Goal: Task Accomplishment & Management: Manage account settings

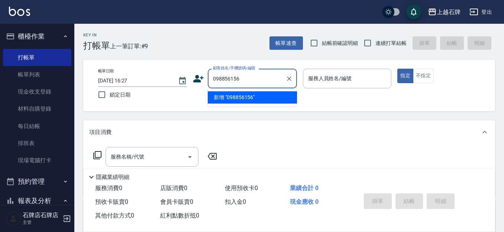
type input "098856156"
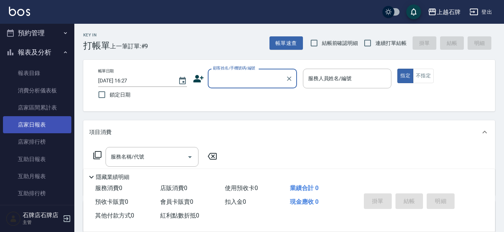
scroll to position [186, 0]
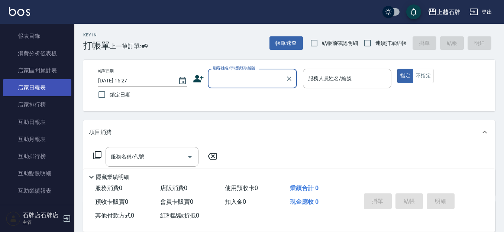
click at [65, 92] on link "店家日報表" at bounding box center [37, 87] width 68 height 17
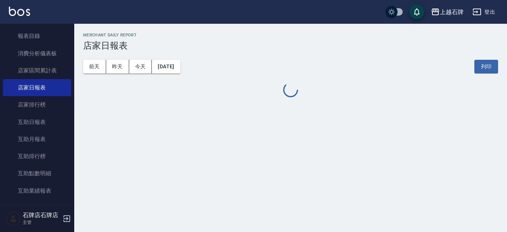
click at [189, 59] on div "[DATE] [DATE] [DATE] [DATE] 列印" at bounding box center [290, 67] width 415 height 32
click at [180, 61] on button "[DATE]" at bounding box center [166, 67] width 28 height 14
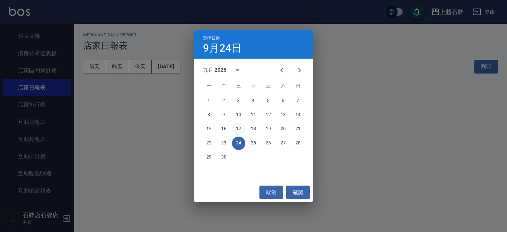
click at [233, 129] on button "17" at bounding box center [238, 129] width 13 height 13
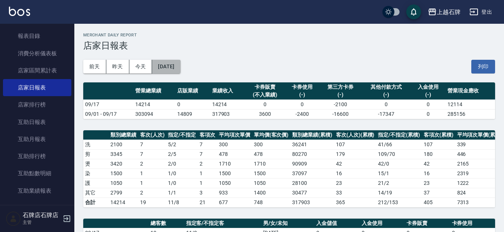
click at [173, 69] on button "[DATE]" at bounding box center [166, 67] width 28 height 14
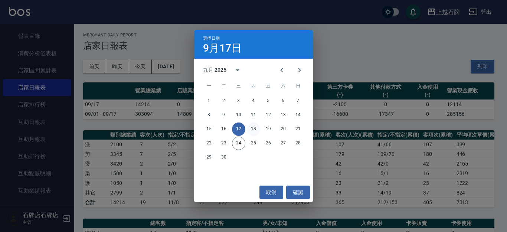
click at [251, 124] on button "18" at bounding box center [253, 129] width 13 height 13
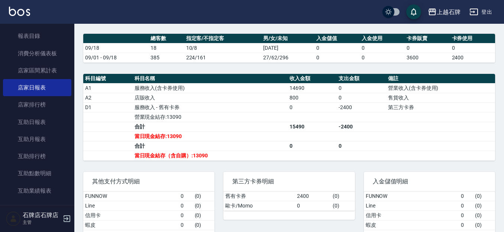
scroll to position [186, 0]
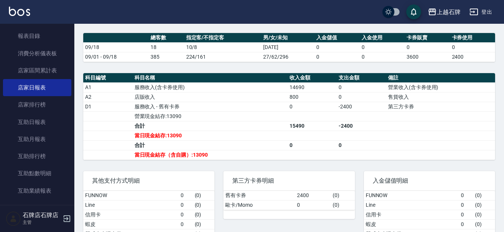
click at [245, 229] on div "第三方卡券明細 舊有卡券 2400 ( 0 ) 歐卡/Momo 0 ( 0 )" at bounding box center [284, 214] width 140 height 105
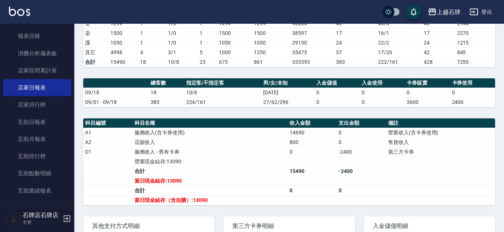
scroll to position [0, 0]
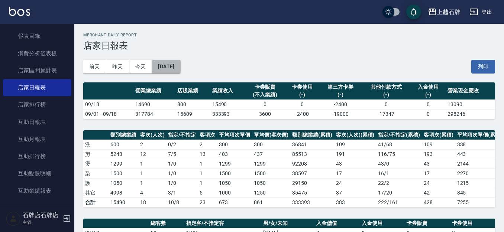
click at [164, 72] on button "[DATE]" at bounding box center [166, 67] width 28 height 14
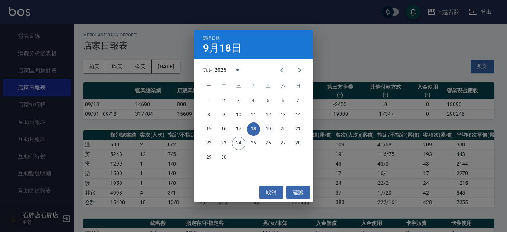
click at [271, 128] on button "19" at bounding box center [268, 129] width 13 height 13
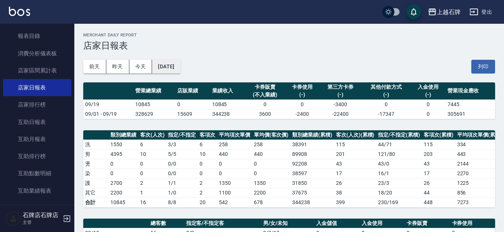
click at [173, 63] on button "[DATE]" at bounding box center [166, 67] width 28 height 14
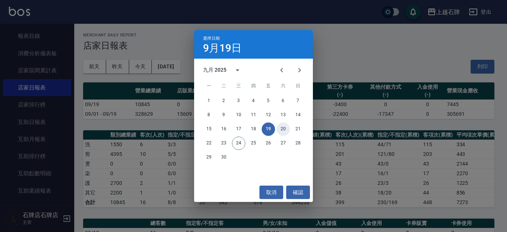
click at [284, 129] on button "20" at bounding box center [283, 129] width 13 height 13
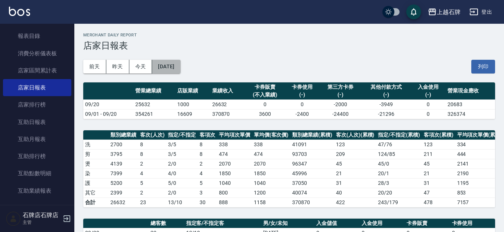
click at [177, 69] on button "[DATE]" at bounding box center [166, 67] width 28 height 14
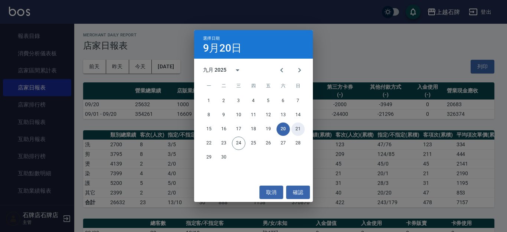
click at [300, 126] on button "21" at bounding box center [298, 129] width 13 height 13
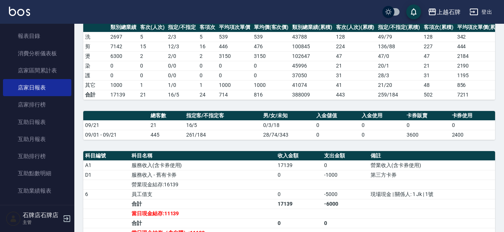
scroll to position [149, 0]
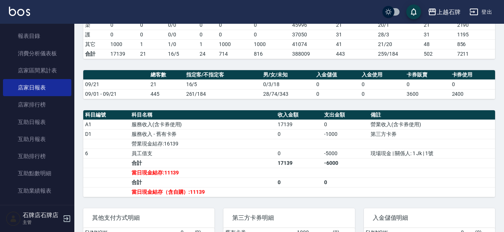
click at [228, 228] on div "第三方卡券明細" at bounding box center [288, 217] width 131 height 19
click at [237, 168] on td "合計" at bounding box center [203, 163] width 146 height 10
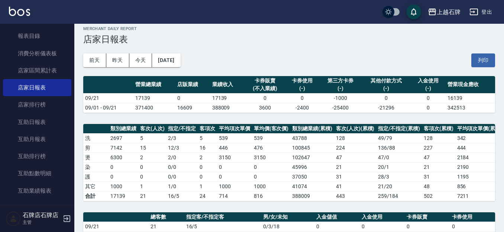
scroll to position [0, 0]
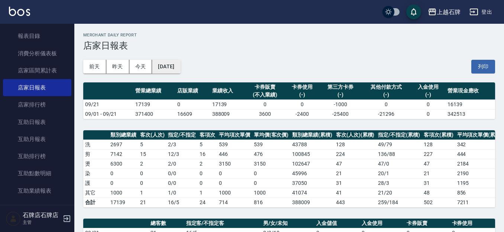
click at [178, 64] on button "[DATE]" at bounding box center [166, 67] width 28 height 14
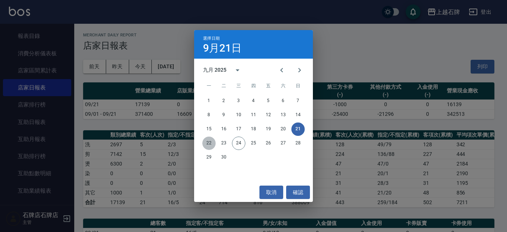
click at [206, 140] on button "22" at bounding box center [208, 143] width 13 height 13
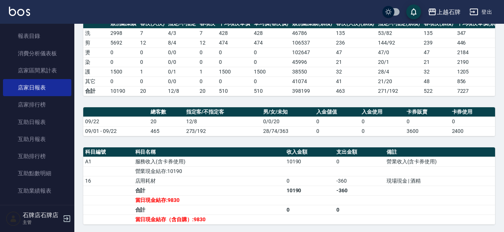
scroll to position [149, 0]
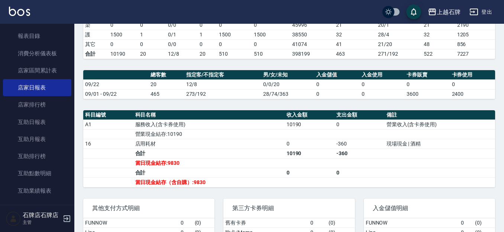
click at [219, 158] on td "合計" at bounding box center [208, 154] width 151 height 10
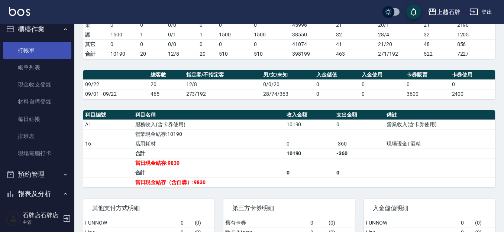
scroll to position [0, 0]
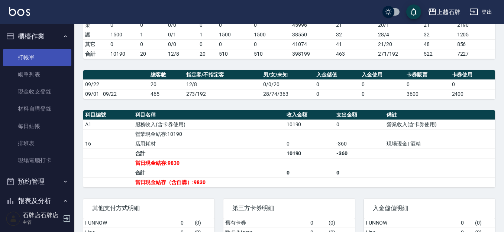
click at [18, 51] on link "打帳單" at bounding box center [37, 57] width 68 height 17
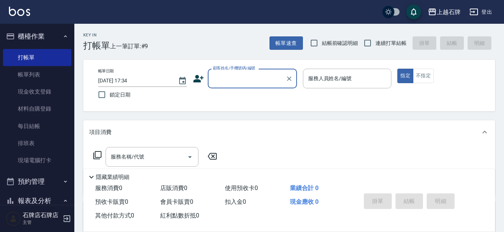
click at [237, 36] on div "Key In 打帳單 上一筆訂單:#9 帳單速查 結帳前確認明細 連續打單結帳 掛單 結帳 明細" at bounding box center [284, 37] width 420 height 27
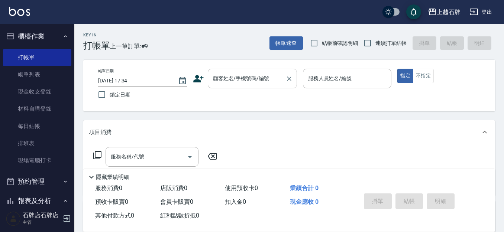
click at [252, 79] on input "顧客姓名/手機號碼/編號" at bounding box center [246, 78] width 71 height 13
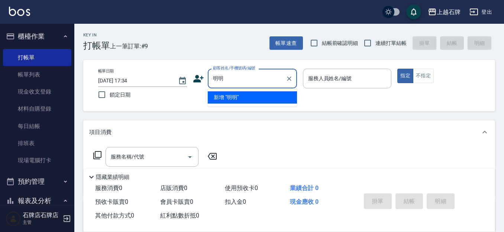
click at [224, 82] on input "明明" at bounding box center [246, 78] width 71 height 13
click at [224, 81] on input "明明" at bounding box center [246, 78] width 71 height 13
click at [264, 100] on li "新增 "明金連"" at bounding box center [252, 97] width 89 height 12
type input "明金連"
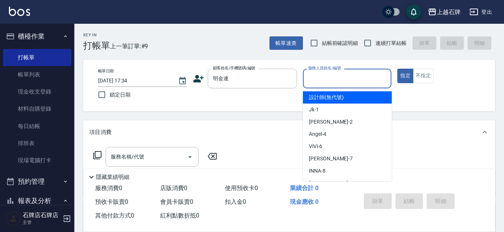
click at [344, 84] on input "服務人員姓名/編號" at bounding box center [347, 78] width 82 height 13
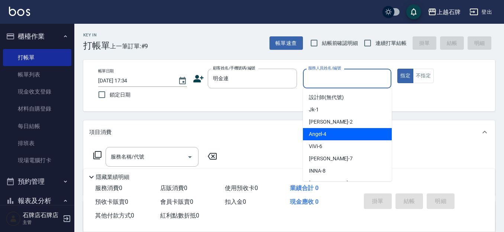
click at [330, 134] on div "[PERSON_NAME] -4" at bounding box center [347, 134] width 89 height 12
type input "[PERSON_NAME]-4"
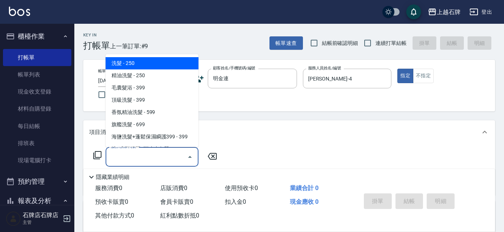
click at [160, 158] on input "服務名稱/代號" at bounding box center [146, 156] width 75 height 13
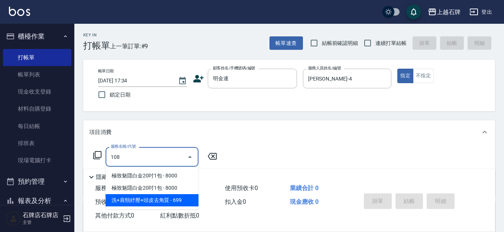
click at [177, 202] on span "洗+肩頸紓壓+頭皮去角質 - 699" at bounding box center [151, 200] width 93 height 12
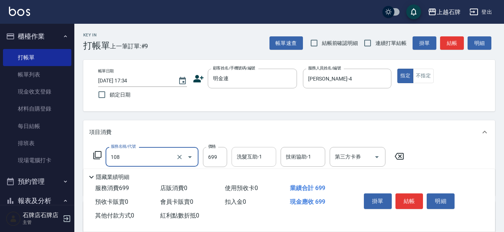
type input "洗+肩頸紓壓+頭皮去角質(108)"
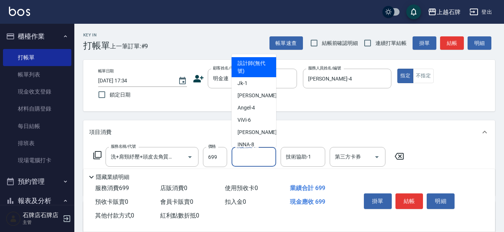
click at [245, 158] on input "洗髮互助-1" at bounding box center [254, 156] width 38 height 13
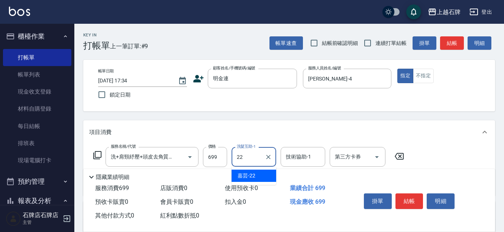
click at [255, 180] on div "嘉芸 -22" at bounding box center [253, 176] width 45 height 12
type input "嘉芸-22"
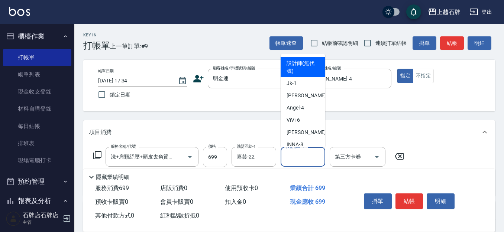
drag, startPoint x: 291, startPoint y: 160, endPoint x: 282, endPoint y: 164, distance: 9.5
click at [290, 160] on input "技術協助-1" at bounding box center [303, 156] width 38 height 13
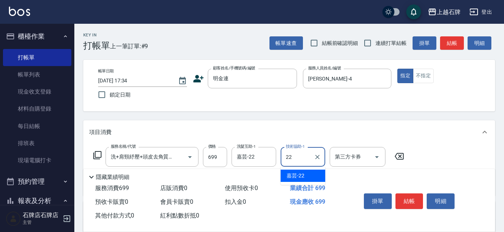
click at [304, 178] on span "嘉芸 -22" at bounding box center [295, 176] width 18 height 8
type input "嘉芸-22"
click at [413, 195] on button "結帳" at bounding box center [409, 201] width 28 height 16
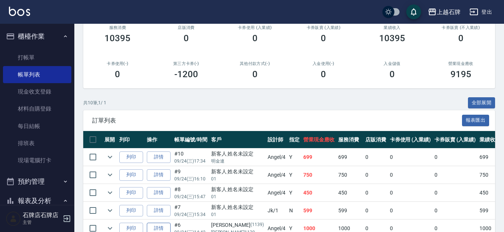
scroll to position [111, 0]
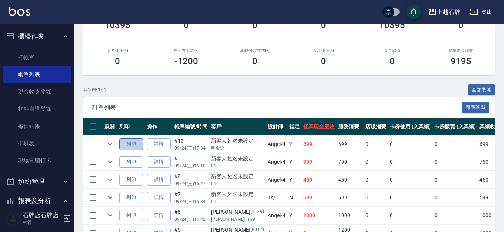
click at [128, 147] on button "列印" at bounding box center [131, 145] width 24 height 12
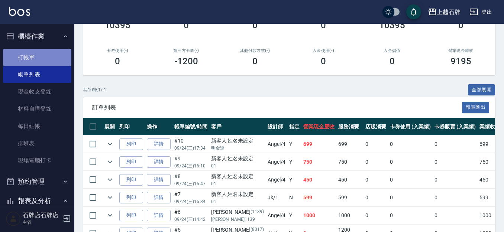
click at [43, 54] on link "打帳單" at bounding box center [37, 57] width 68 height 17
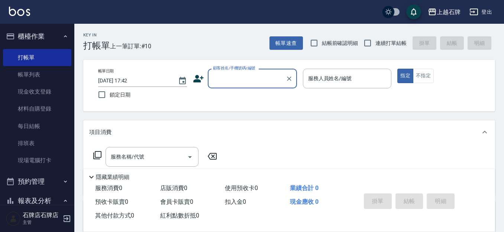
click at [257, 84] on input "顧客姓名/手機號碼/編號" at bounding box center [246, 78] width 71 height 13
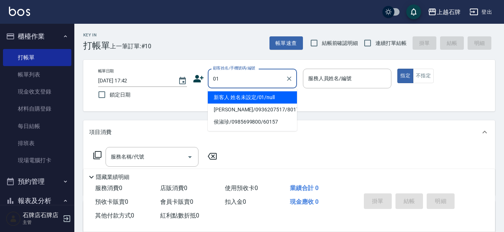
type input "新客人 姓名未設定/01/null"
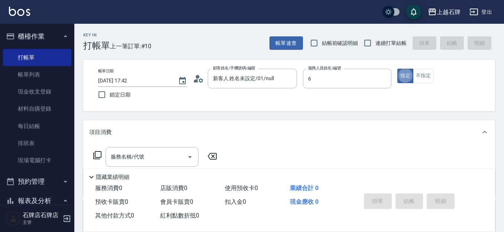
type input "ViVi-6"
type button "true"
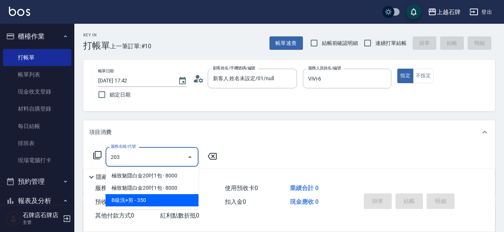
type input "B級洗+剪(203)"
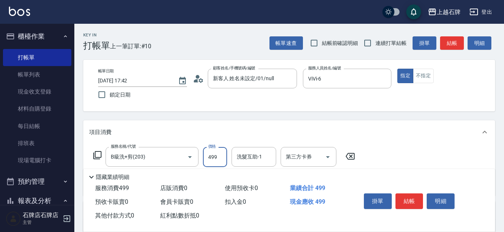
type input "499"
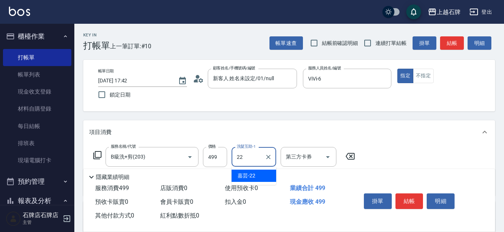
type input "嘉芸-22"
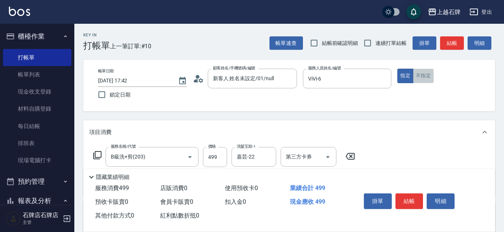
click at [423, 75] on button "不指定" at bounding box center [423, 76] width 21 height 14
click at [454, 38] on button "結帳" at bounding box center [452, 43] width 24 height 14
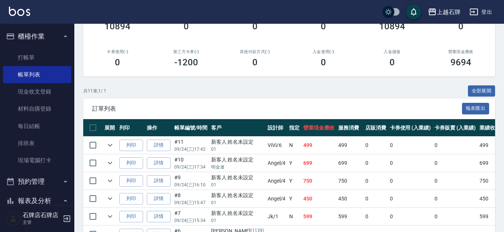
scroll to position [111, 0]
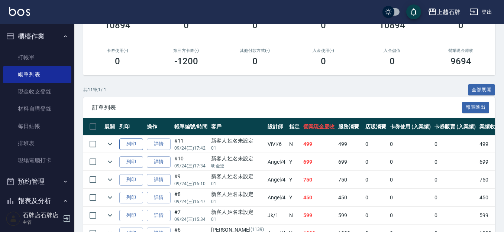
click at [124, 143] on button "列印" at bounding box center [131, 145] width 24 height 12
click at [142, 145] on button "列印" at bounding box center [131, 145] width 24 height 12
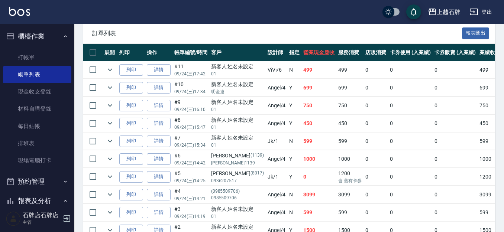
scroll to position [223, 0]
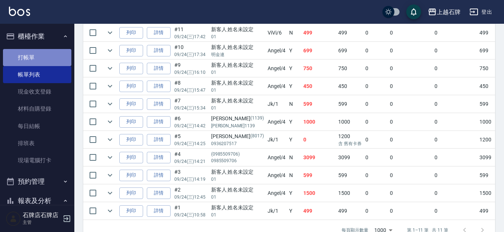
click at [44, 54] on link "打帳單" at bounding box center [37, 57] width 68 height 17
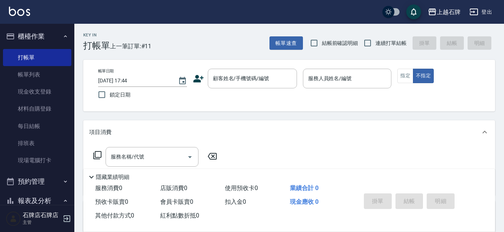
click at [200, 79] on icon at bounding box center [198, 78] width 11 height 11
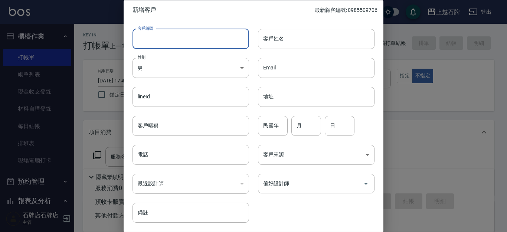
drag, startPoint x: 222, startPoint y: 43, endPoint x: 236, endPoint y: 42, distance: 14.5
click at [222, 43] on input "客戶編號" at bounding box center [191, 39] width 117 height 20
type input "60608"
click at [301, 39] on input "客戶姓名" at bounding box center [316, 39] width 117 height 20
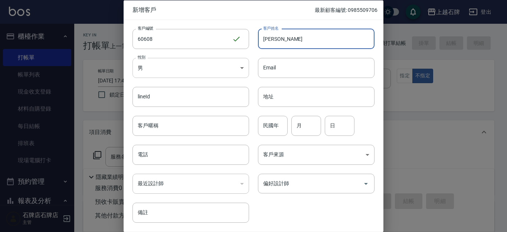
type input "[PERSON_NAME]"
click at [234, 66] on body "上越石牌 登出 櫃檯作業 打帳單 帳單列表 現金收支登錄 材料自購登錄 每日結帳 排班表 現場電腦打卡 預約管理 預約管理 單日預約紀錄 單週預約紀錄 報表及…" at bounding box center [253, 181] width 507 height 362
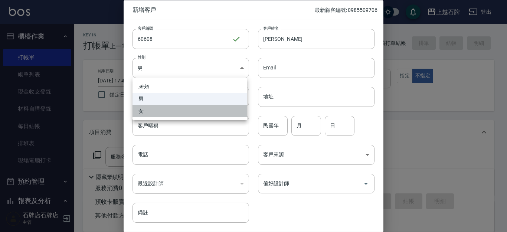
click at [241, 107] on li "女" at bounding box center [190, 111] width 115 height 12
type input "[DEMOGRAPHIC_DATA]"
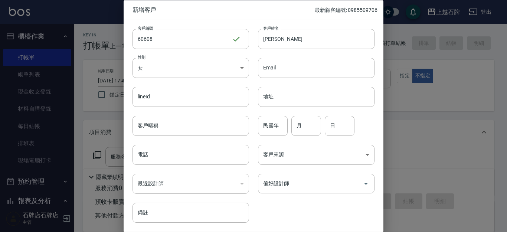
click at [264, 122] on input "民國年" at bounding box center [273, 125] width 30 height 20
type input "89"
type input "12"
type input "18"
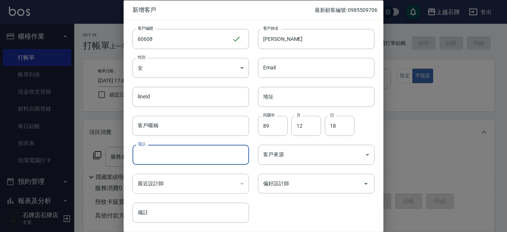
click at [155, 149] on input "電話" at bounding box center [191, 155] width 117 height 20
type input "0988856156"
click at [348, 155] on body "上越石牌 登出 櫃檯作業 打帳單 帳單列表 現金收支登錄 材料自購登錄 每日結帳 排班表 現場電腦打卡 預約管理 預約管理 單日預約紀錄 單週預約紀錄 報表及…" at bounding box center [253, 181] width 507 height 362
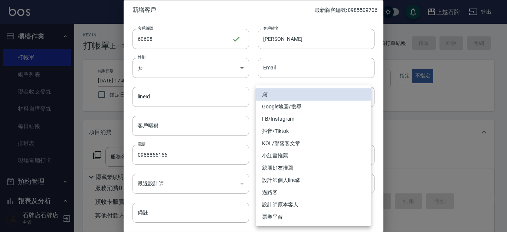
click at [325, 117] on li "FB/Instagram" at bounding box center [313, 119] width 115 height 12
type input "FB/Instagram"
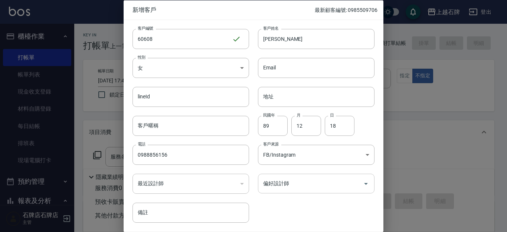
click at [276, 185] on input "偏好設計師" at bounding box center [310, 183] width 99 height 13
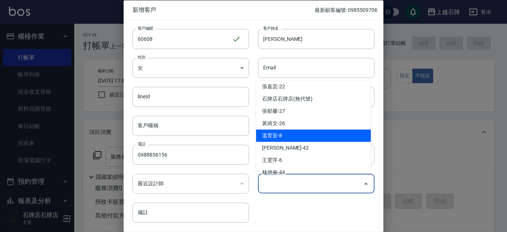
scroll to position [170, 0]
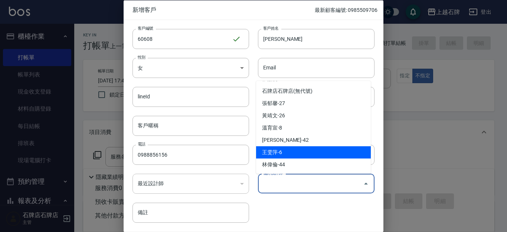
click at [300, 153] on li "王雯萍-6" at bounding box center [313, 152] width 115 height 12
type input "王雯萍"
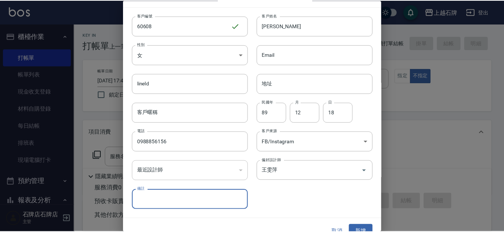
scroll to position [25, 0]
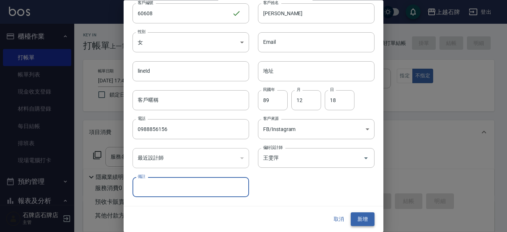
click at [366, 216] on button "新增" at bounding box center [363, 220] width 24 height 14
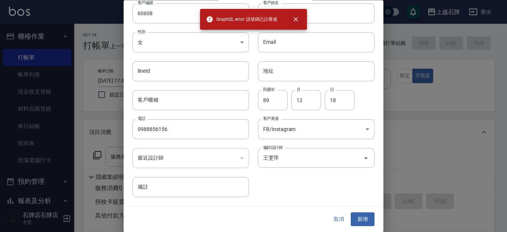
click at [297, 18] on icon "close" at bounding box center [296, 19] width 4 height 4
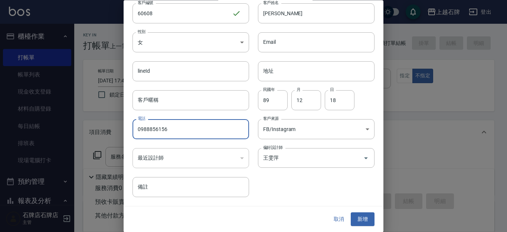
drag, startPoint x: 138, startPoint y: 126, endPoint x: 179, endPoint y: 134, distance: 42.0
click at [179, 134] on input "0988856156" at bounding box center [191, 130] width 117 height 20
click at [339, 218] on button "取消" at bounding box center [339, 220] width 24 height 14
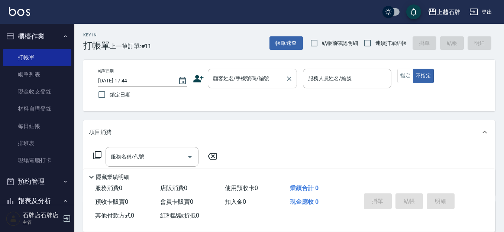
click at [210, 78] on div "顧客姓名/手機號碼/編號" at bounding box center [252, 79] width 89 height 20
drag, startPoint x: 210, startPoint y: 78, endPoint x: 349, endPoint y: 154, distance: 158.4
click at [349, 154] on div "服務名稱/代號 服務名稱/代號" at bounding box center [288, 169] width 411 height 51
click at [220, 77] on input "顧客姓名/手機號碼/編號" at bounding box center [246, 78] width 71 height 13
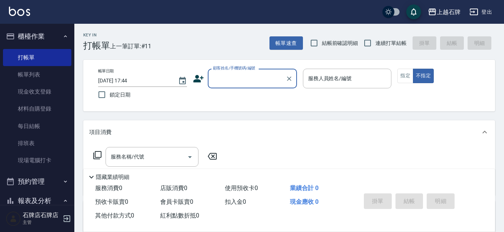
click at [221, 76] on input "顧客姓名/手機號碼/編號" at bounding box center [246, 78] width 71 height 13
click at [273, 99] on li "[PERSON_NAME]/0988856156/60454" at bounding box center [252, 97] width 89 height 12
type input "[PERSON_NAME]/0988856156/60454"
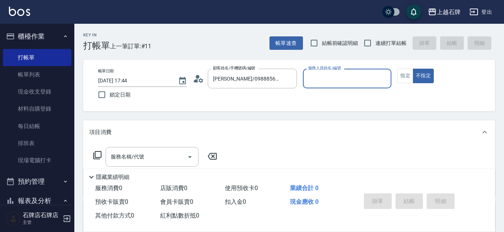
type input "ViVi-6"
click at [95, 155] on icon at bounding box center [97, 155] width 8 height 8
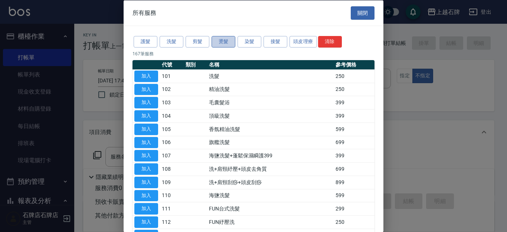
click at [222, 43] on button "燙髮" at bounding box center [224, 42] width 24 height 12
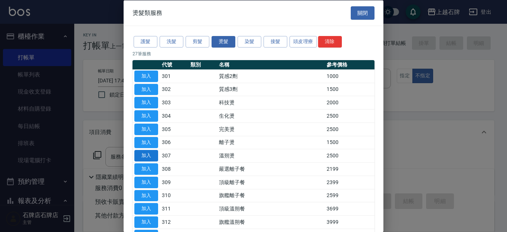
click at [152, 150] on button "加入" at bounding box center [146, 156] width 24 height 12
type input "溫朔燙(307)"
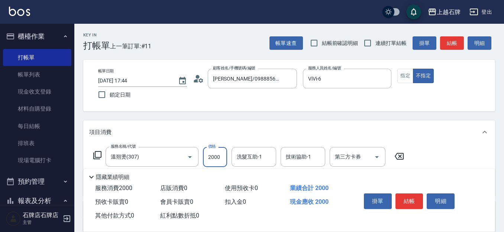
type input "2000"
drag, startPoint x: 409, startPoint y: 77, endPoint x: 442, endPoint y: 45, distance: 46.2
click at [409, 77] on button "指定" at bounding box center [405, 76] width 16 height 14
click at [452, 40] on button "結帳" at bounding box center [452, 43] width 24 height 14
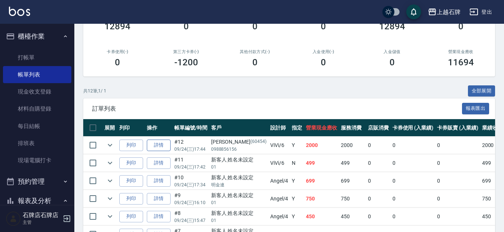
scroll to position [111, 0]
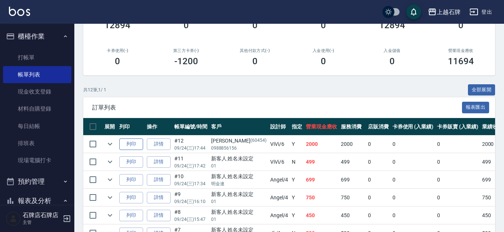
click at [141, 146] on td "列印" at bounding box center [130, 144] width 27 height 17
click at [140, 146] on button "列印" at bounding box center [131, 145] width 24 height 12
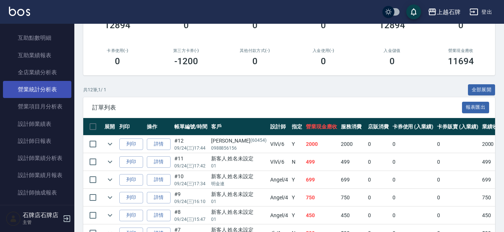
scroll to position [334, 0]
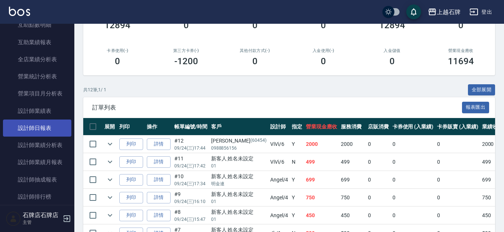
click at [39, 133] on link "設計師日報表" at bounding box center [37, 128] width 68 height 17
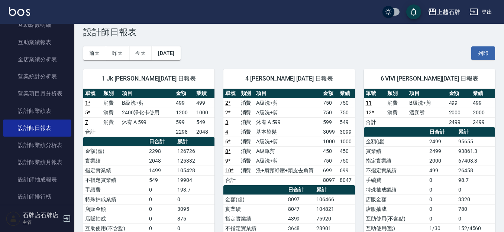
scroll to position [37, 0]
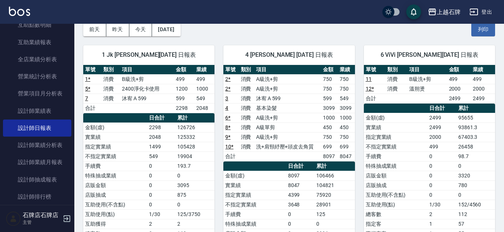
click at [98, 30] on button "前天" at bounding box center [94, 30] width 23 height 14
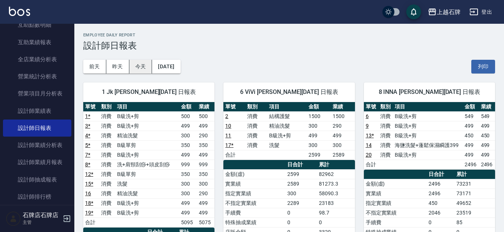
click at [146, 64] on button "今天" at bounding box center [140, 67] width 23 height 14
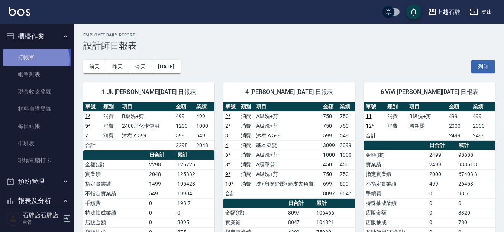
click at [29, 60] on link "打帳單" at bounding box center [37, 57] width 68 height 17
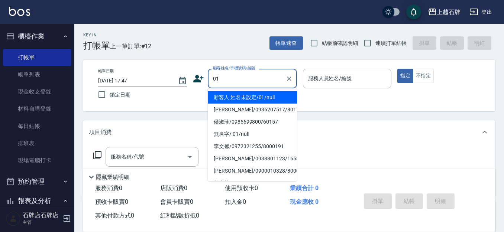
drag, startPoint x: 264, startPoint y: 102, endPoint x: 303, endPoint y: 102, distance: 39.0
click at [264, 102] on li "新客人 姓名未設定/01/null" at bounding box center [252, 97] width 89 height 12
type input "新客人 姓名未設定/01/null"
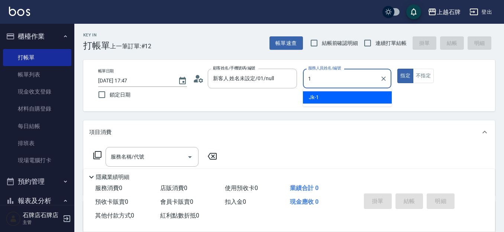
click at [364, 98] on div "Jk -1" at bounding box center [347, 97] width 89 height 12
type input "Jk-1"
click at [151, 158] on input "服務名稱/代號" at bounding box center [146, 156] width 75 height 13
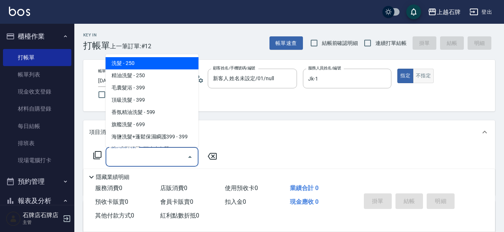
click at [421, 71] on button "不指定" at bounding box center [423, 76] width 21 height 14
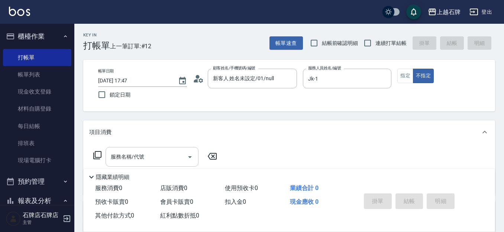
click at [144, 161] on input "服務名稱/代號" at bounding box center [146, 156] width 75 height 13
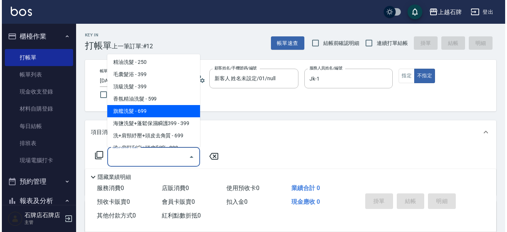
scroll to position [37, 0]
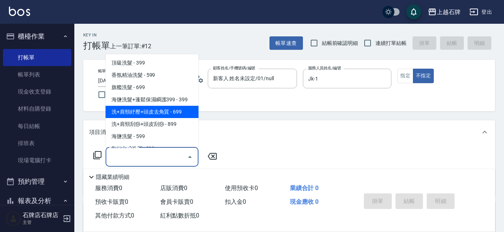
drag, startPoint x: 169, startPoint y: 113, endPoint x: 236, endPoint y: 139, distance: 71.6
click at [169, 113] on span "洗+肩頸紓壓+頭皮去角質 - 699" at bounding box center [151, 112] width 93 height 12
type input "洗+肩頸紓壓+頭皮去角質(108)"
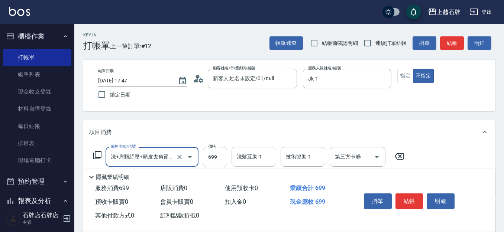
click at [248, 149] on div "洗髮互助-1" at bounding box center [253, 157] width 45 height 20
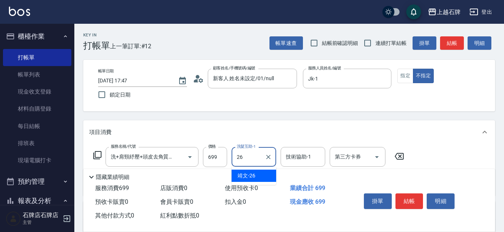
click at [263, 175] on div "靖文 -26" at bounding box center [253, 176] width 45 height 12
type input "靖文-26"
click at [410, 199] on button "結帳" at bounding box center [409, 201] width 28 height 16
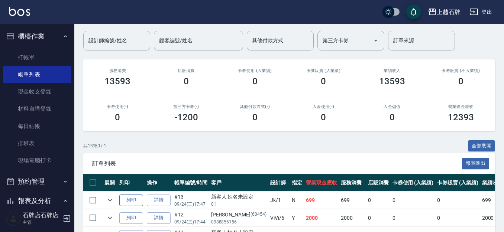
scroll to position [111, 0]
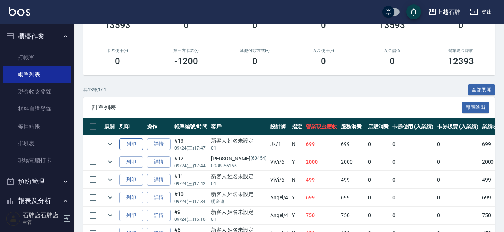
drag, startPoint x: 137, startPoint y: 141, endPoint x: 141, endPoint y: 139, distance: 5.2
click at [137, 141] on button "列印" at bounding box center [131, 145] width 24 height 12
